Goal: Obtain resource: Download file/media

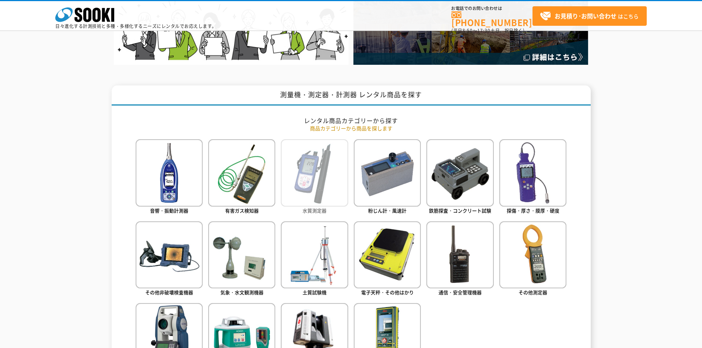
scroll to position [332, 0]
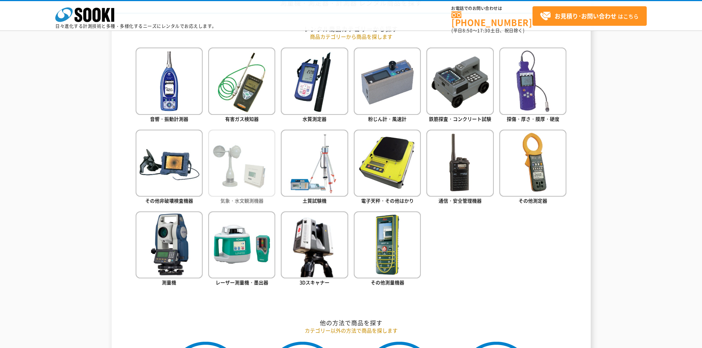
click at [241, 183] on img at bounding box center [241, 163] width 67 height 67
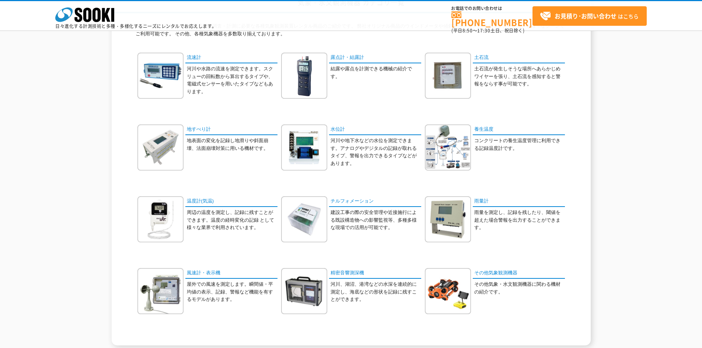
scroll to position [74, 0]
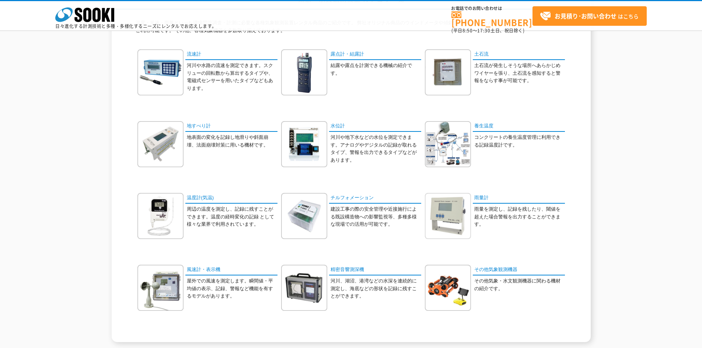
click at [445, 225] on img at bounding box center [448, 216] width 46 height 46
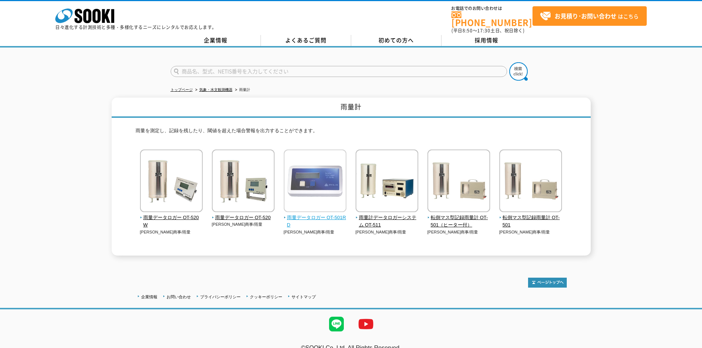
click at [328, 215] on span "雨量データロガー OT-501RD" at bounding box center [315, 221] width 63 height 15
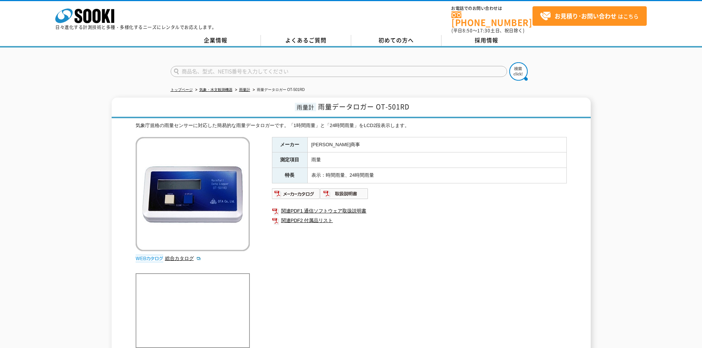
scroll to position [74, 0]
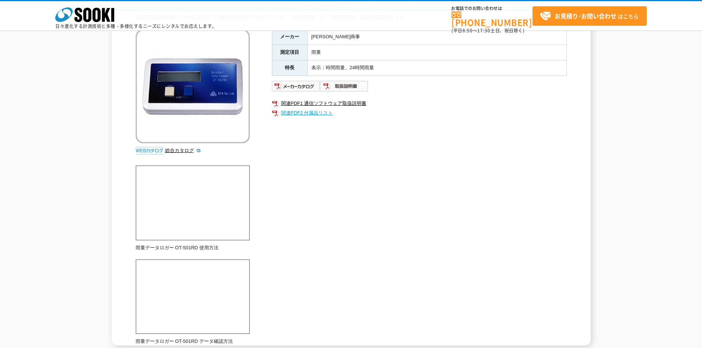
click at [319, 118] on link "関連PDF2 付属品リスト" at bounding box center [419, 113] width 295 height 10
click at [294, 88] on img at bounding box center [296, 86] width 48 height 12
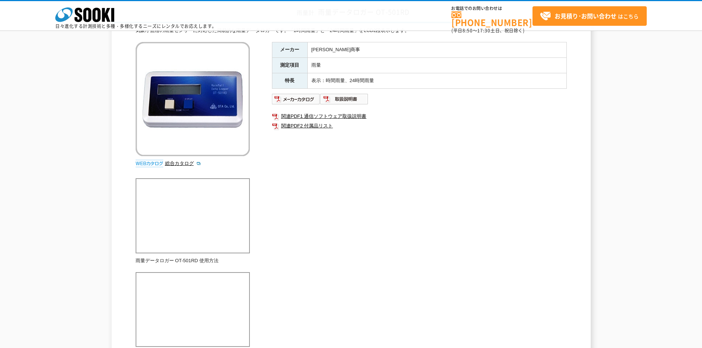
scroll to position [0, 0]
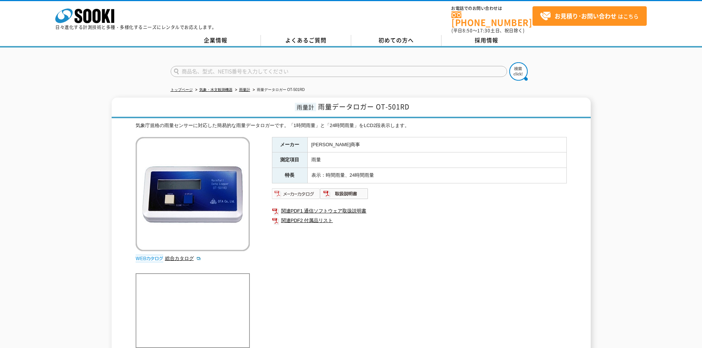
click at [310, 190] on img at bounding box center [296, 194] width 48 height 12
click at [308, 206] on link "関連PDF1 通信ソフトウェア取扱説明書" at bounding box center [419, 211] width 295 height 10
click at [311, 219] on link "関連PDF2 付属品リスト" at bounding box center [419, 221] width 295 height 10
click at [311, 191] on img at bounding box center [296, 194] width 48 height 12
click at [502, 193] on ul at bounding box center [419, 194] width 295 height 12
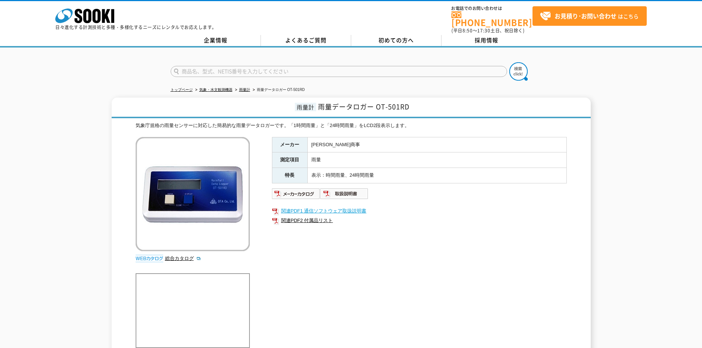
click at [315, 206] on link "関連PDF1 通信ソフトウェア取扱説明書" at bounding box center [419, 211] width 295 height 10
